Goal: Information Seeking & Learning: Find contact information

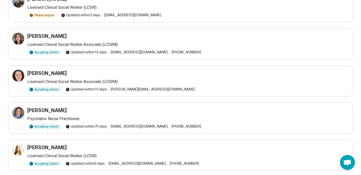
scroll to position [40, 0]
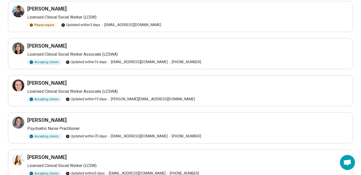
click at [48, 7] on h3 "[PERSON_NAME]" at bounding box center [46, 8] width 39 height 7
click at [19, 10] on icon at bounding box center [18, 11] width 6 height 6
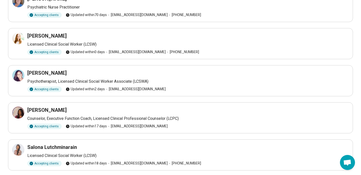
scroll to position [159, 0]
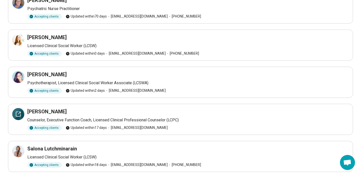
click at [18, 113] on icon at bounding box center [18, 114] width 6 height 6
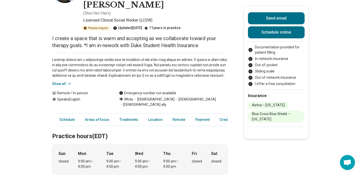
scroll to position [55, 0]
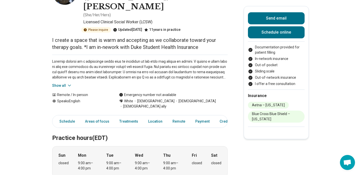
click at [65, 83] on button "Show all" at bounding box center [62, 85] width 20 height 5
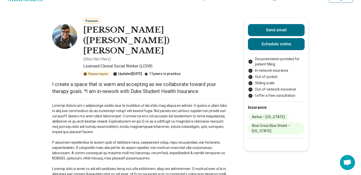
scroll to position [5, 0]
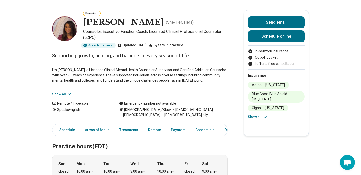
scroll to position [28, 0]
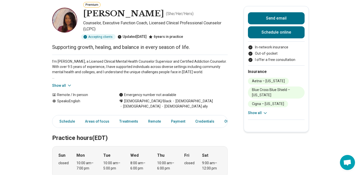
click at [65, 85] on button "Show all" at bounding box center [62, 85] width 20 height 5
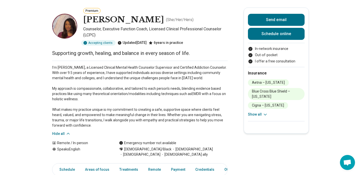
scroll to position [20, 0]
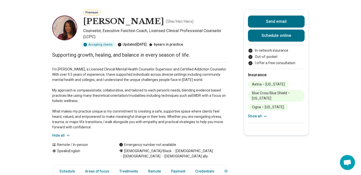
drag, startPoint x: 158, startPoint y: 21, endPoint x: 86, endPoint y: 22, distance: 72.2
click at [86, 22] on h1 "[PERSON_NAME]" at bounding box center [123, 21] width 81 height 11
copy h1 "[PERSON_NAME]"
